Goal: Task Accomplishment & Management: Manage account settings

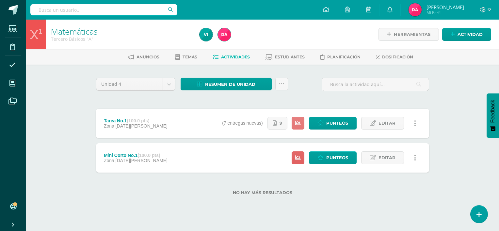
click at [300, 124] on icon at bounding box center [298, 123] width 6 height 6
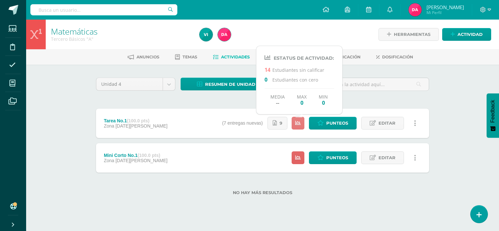
click at [300, 124] on icon at bounding box center [298, 123] width 6 height 6
click at [330, 126] on span "Punteos" at bounding box center [337, 123] width 22 height 12
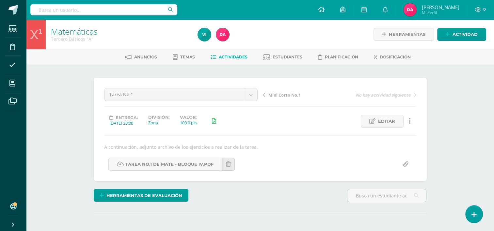
click at [226, 56] on span "Actividades" at bounding box center [233, 57] width 29 height 5
